Goal: Task Accomplishment & Management: Manage account settings

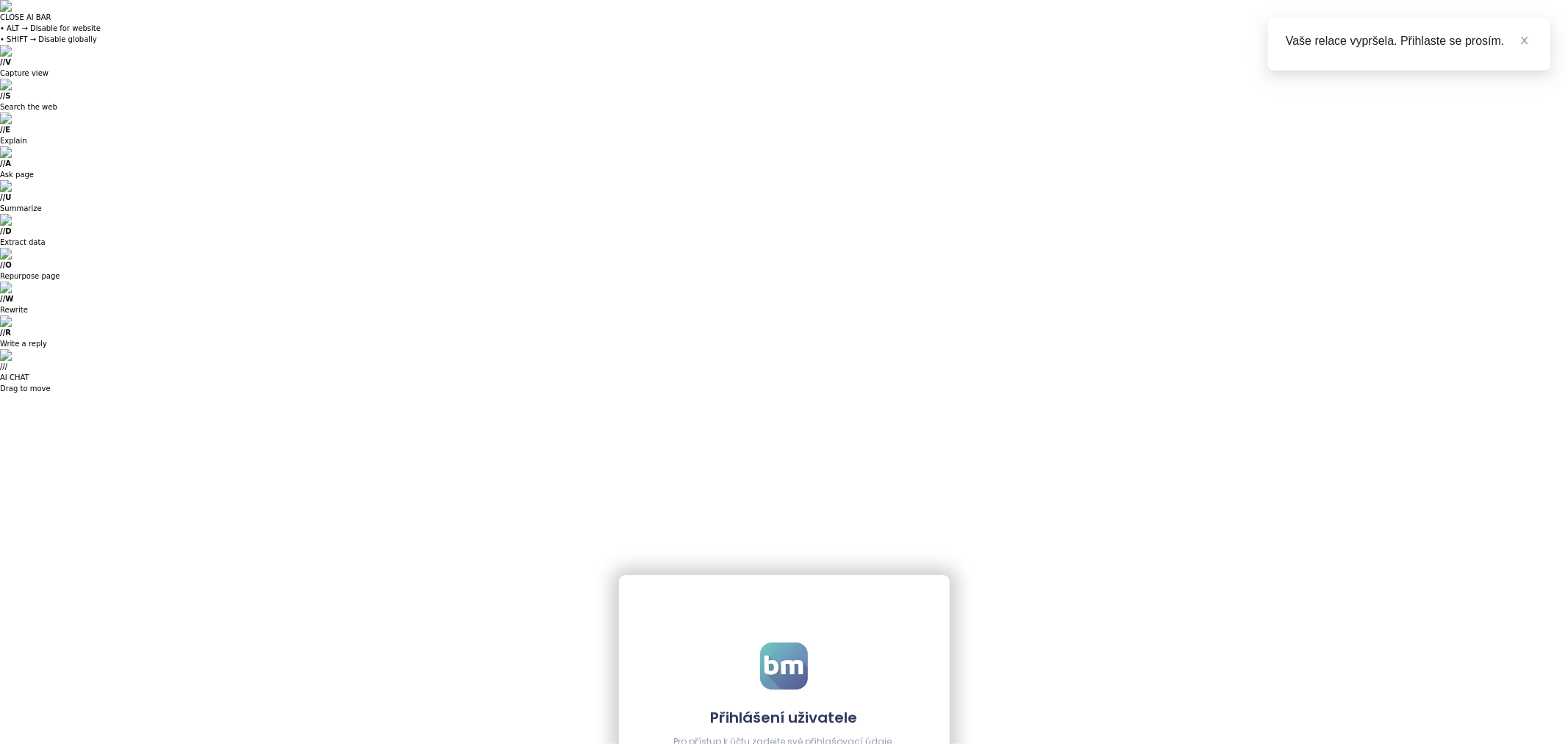
type input "**********"
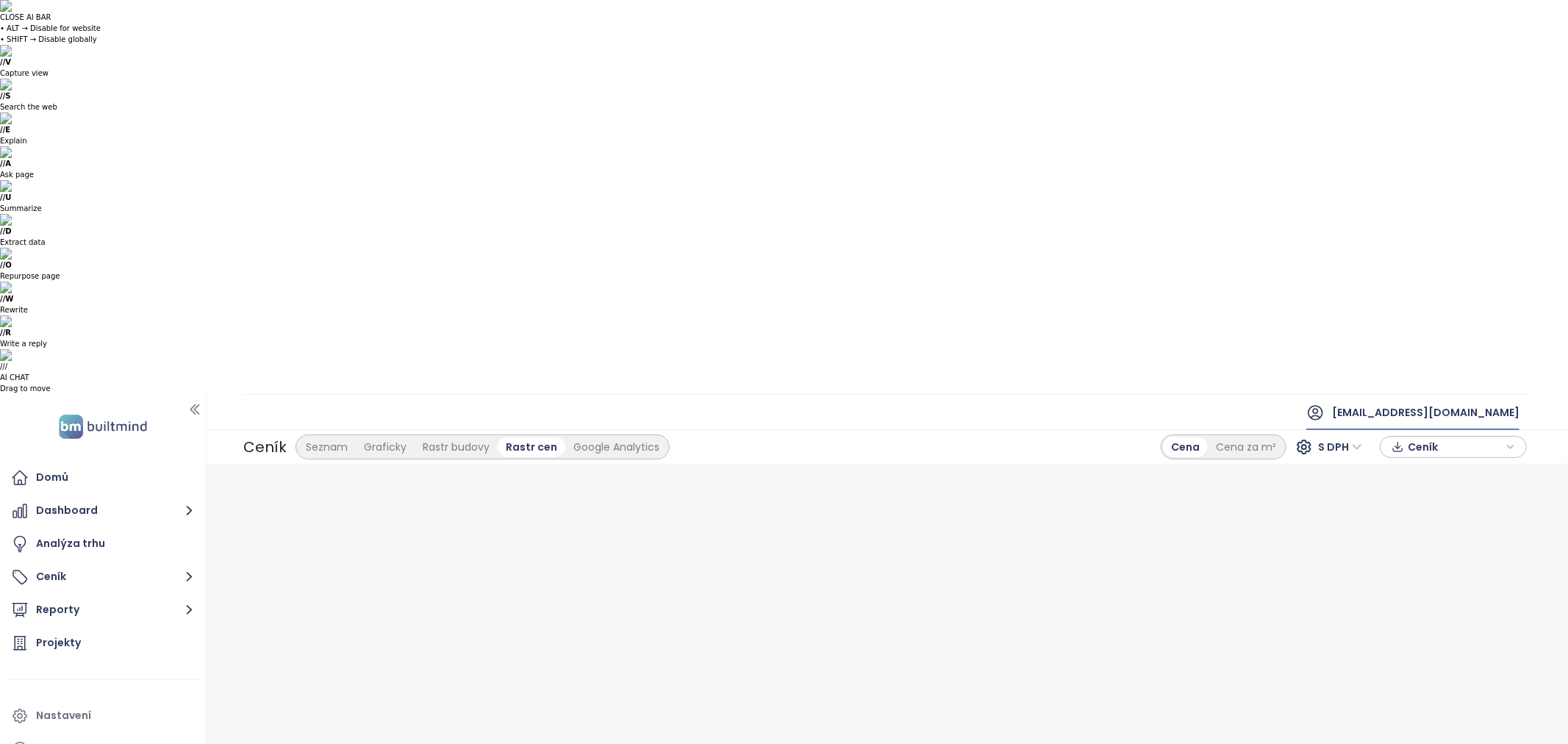
click at [1487, 395] on span "[EMAIL_ADDRESS][DOMAIN_NAME]" at bounding box center [1426, 412] width 188 height 35
click at [83, 701] on div "Nastavení" at bounding box center [103, 716] width 191 height 30
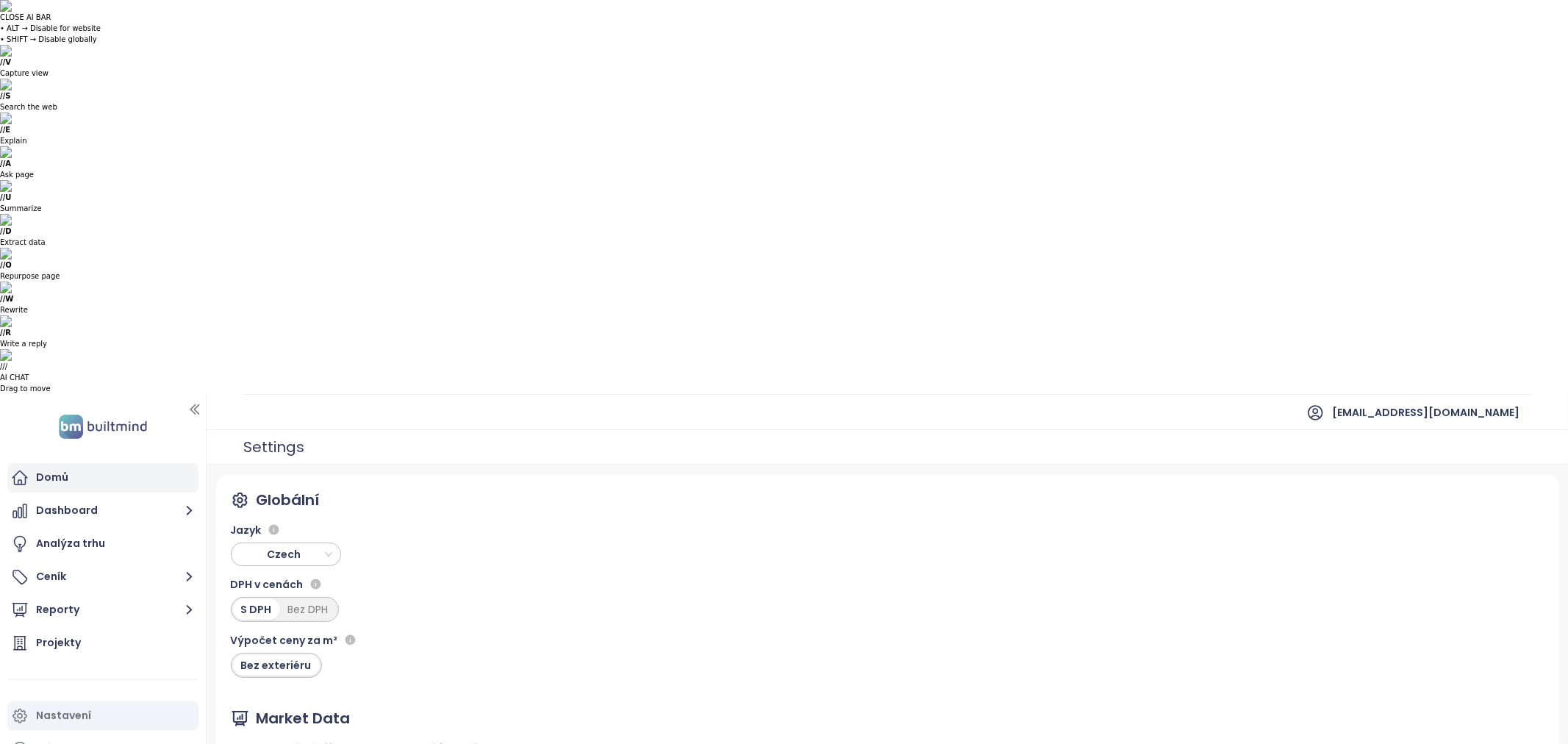
click at [79, 463] on div "Domů" at bounding box center [103, 478] width 191 height 30
